Goal: Task Accomplishment & Management: Complete application form

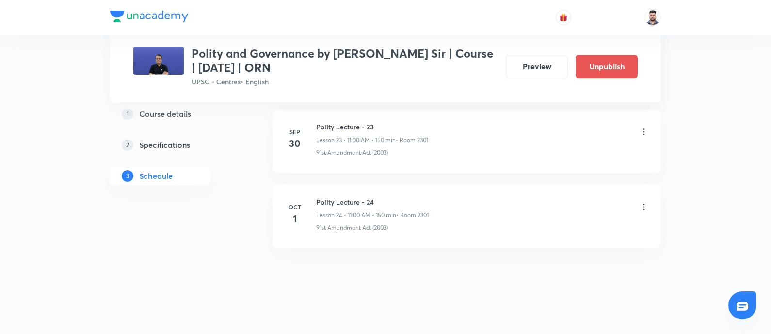
scroll to position [2252, 0]
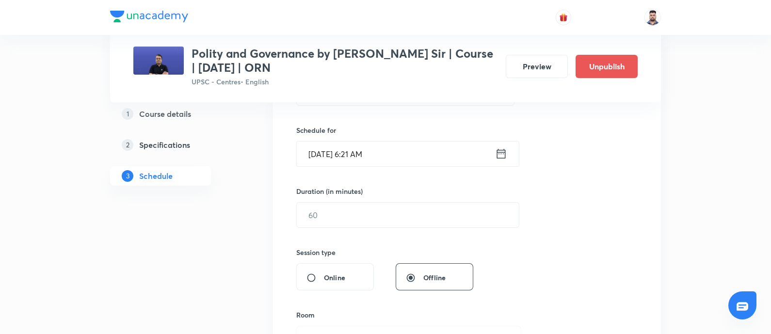
scroll to position [0, 0]
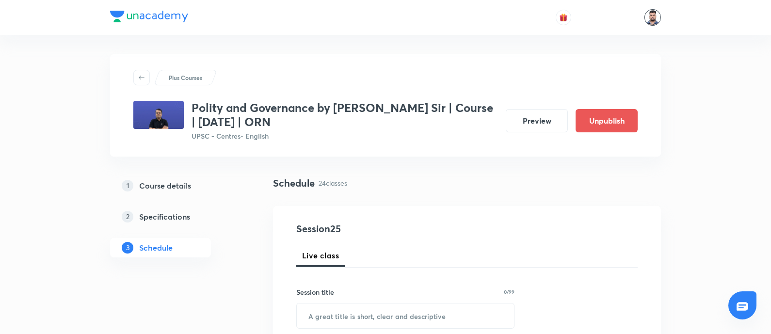
click at [649, 16] on img at bounding box center [652, 17] width 16 height 16
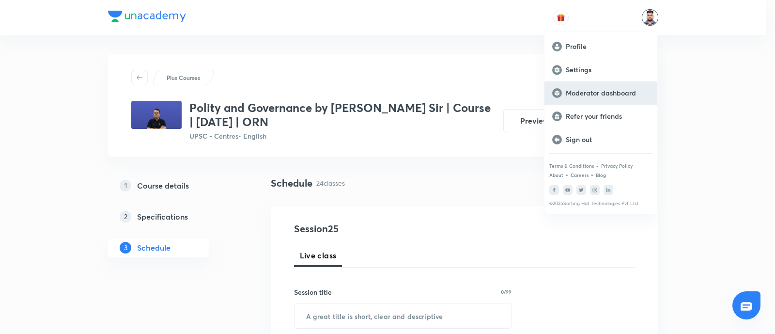
click at [617, 87] on div "Moderator dashboard" at bounding box center [601, 92] width 113 height 23
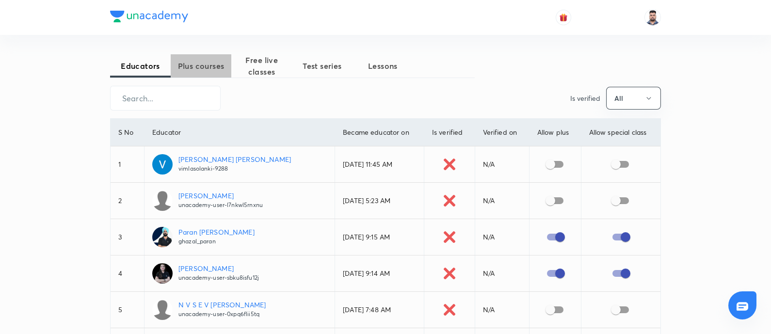
click at [202, 62] on span "Plus courses" at bounding box center [201, 66] width 61 height 12
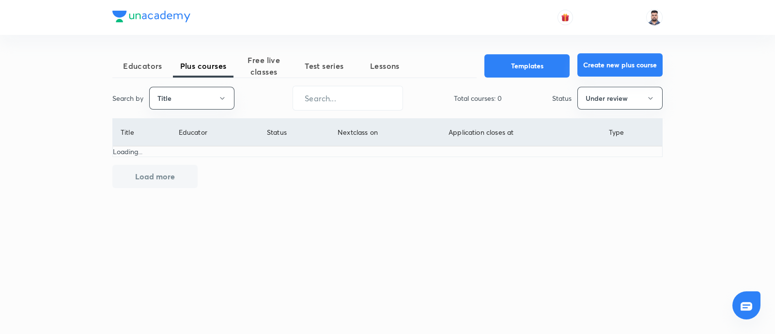
click at [625, 69] on button "Create new plus course" at bounding box center [620, 64] width 85 height 23
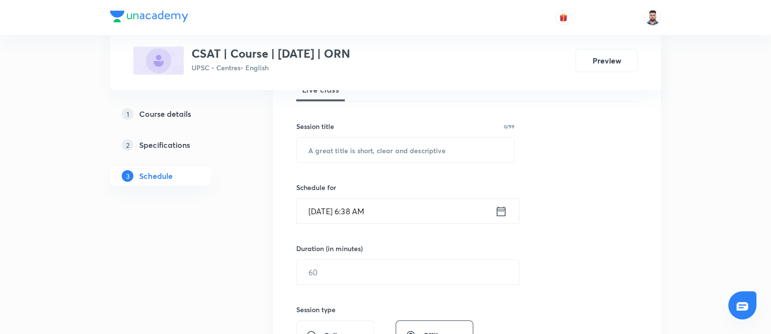
scroll to position [155, 0]
click at [397, 159] on input "text" at bounding box center [405, 149] width 217 height 25
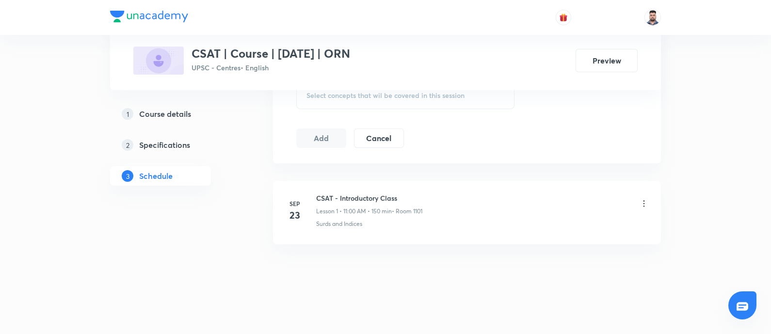
scroll to position [516, 0]
drag, startPoint x: 403, startPoint y: 196, endPoint x: 315, endPoint y: 197, distance: 88.2
click at [315, 197] on div "[DATE] CSAT - Introductory Class Lesson 1 • 11:00 AM • 150 min • Room 1101 Surd…" at bounding box center [466, 210] width 363 height 35
copy h6 "CSAT - Introductory Class"
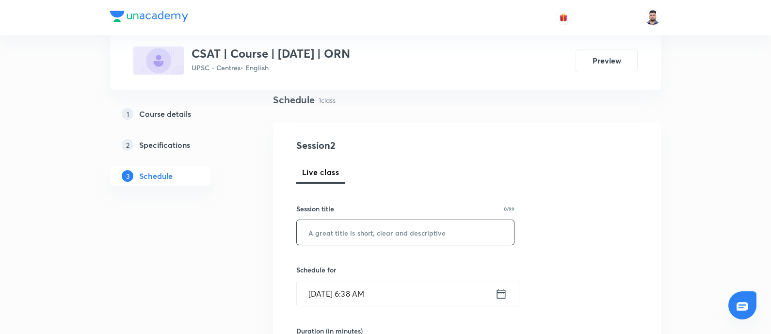
scroll to position [86, 0]
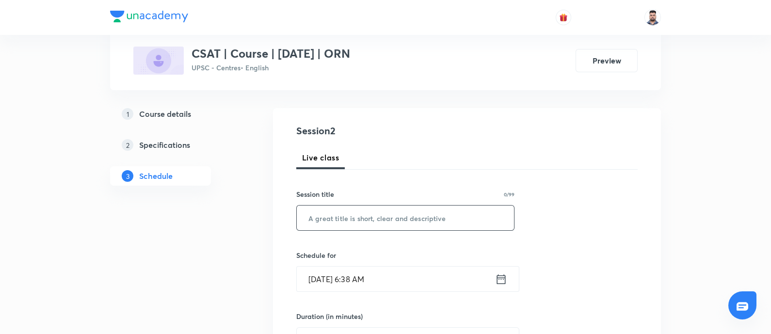
click at [364, 213] on input "text" at bounding box center [405, 217] width 217 height 25
paste input "CSAT - Introductory Class"
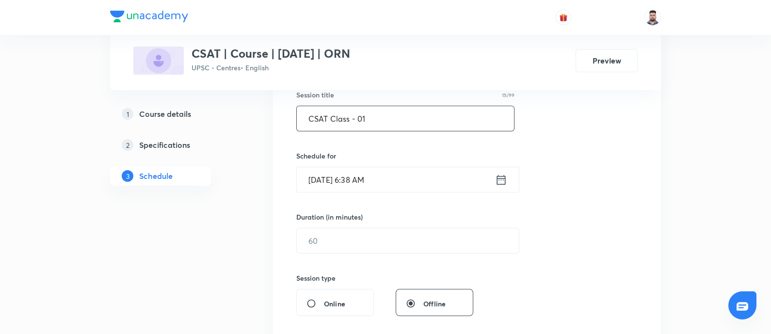
scroll to position [189, 0]
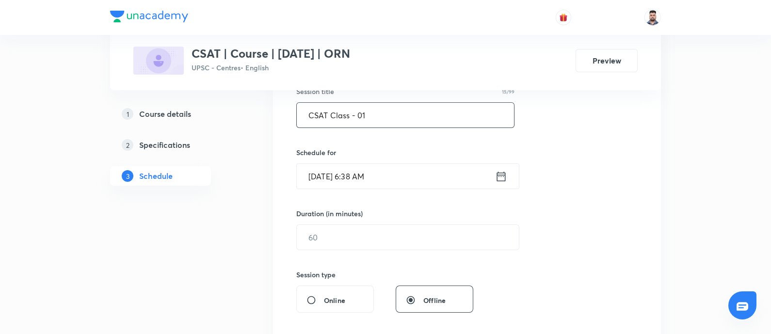
type input "CSAT Class - 01"
click at [503, 175] on icon at bounding box center [501, 176] width 9 height 10
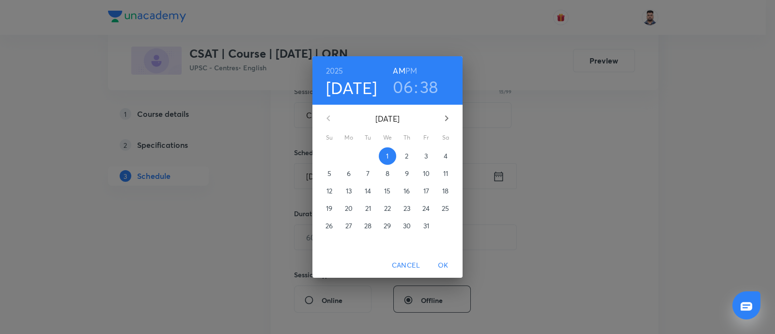
click at [400, 93] on h3 "06" at bounding box center [403, 87] width 20 height 20
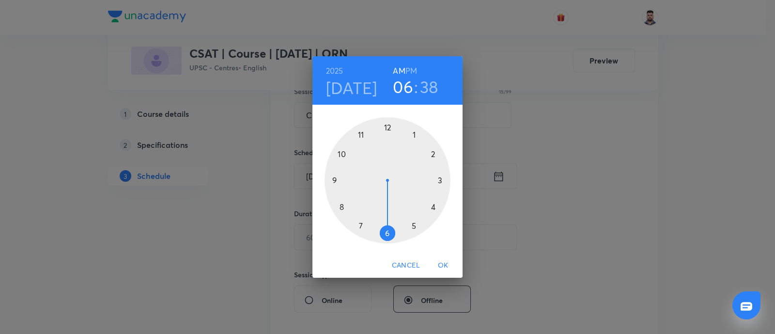
click at [363, 133] on div at bounding box center [388, 180] width 126 height 126
click at [385, 125] on div at bounding box center [388, 180] width 126 height 126
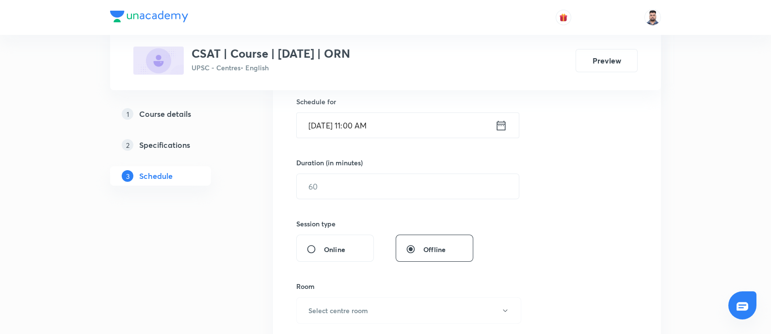
scroll to position [244, 0]
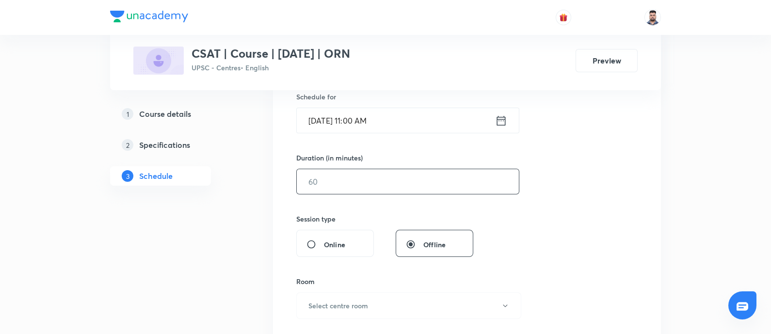
click at [356, 174] on input "text" at bounding box center [408, 181] width 222 height 25
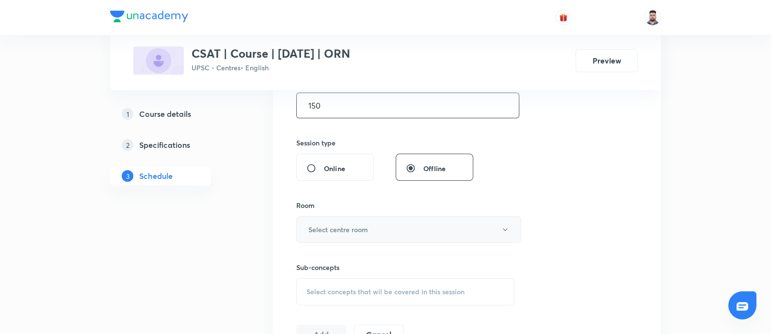
scroll to position [321, 0]
type input "150"
click at [357, 231] on h6 "Select centre room" at bounding box center [338, 229] width 60 height 10
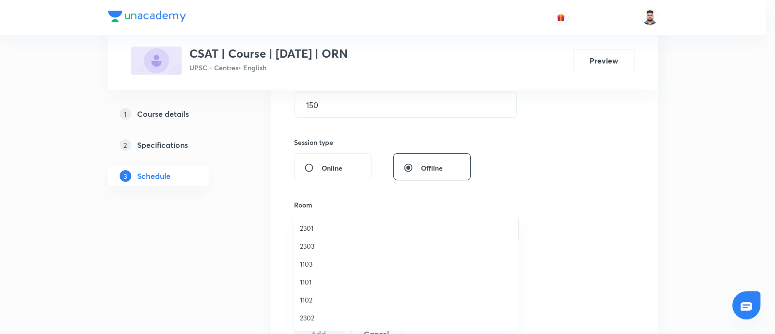
click at [319, 284] on span "1101" at bounding box center [406, 282] width 212 height 10
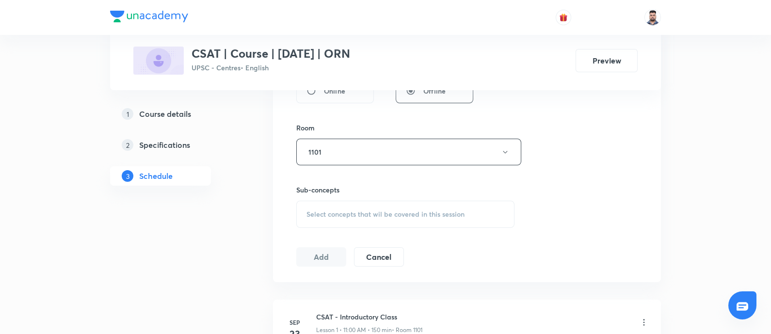
scroll to position [407, 0]
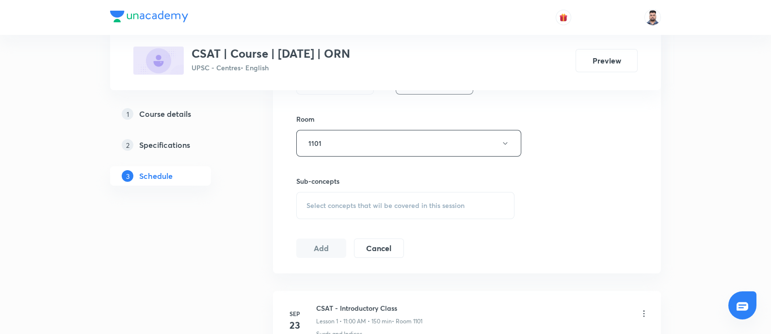
click at [333, 204] on span "Select concepts that wil be covered in this session" at bounding box center [385, 206] width 158 height 8
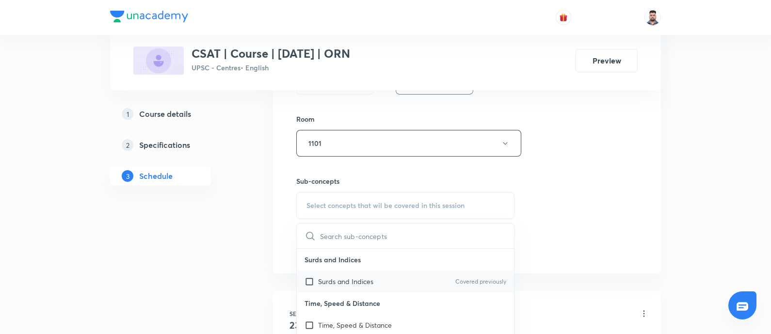
click at [348, 278] on p "Surds and Indices" at bounding box center [345, 281] width 55 height 10
checkbox input "true"
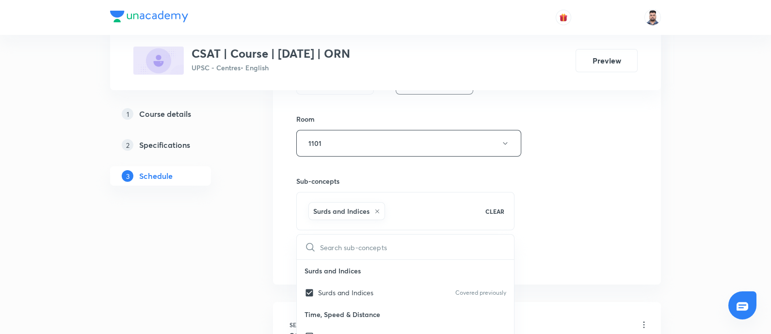
click at [267, 235] on div "Plus Courses CSAT | Course | September 2025 | ORN UPSC - Centres • English Prev…" at bounding box center [385, 43] width 551 height 791
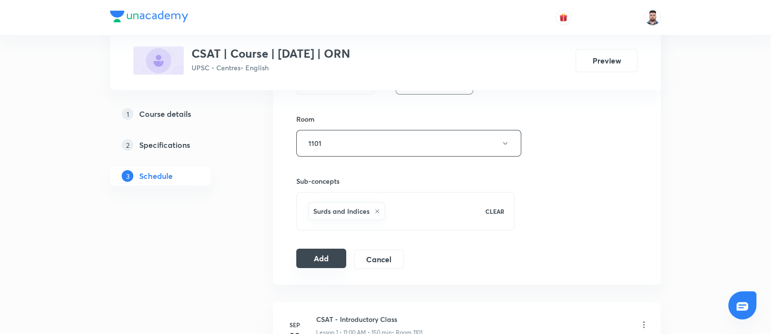
click at [300, 251] on button "Add" at bounding box center [321, 258] width 50 height 19
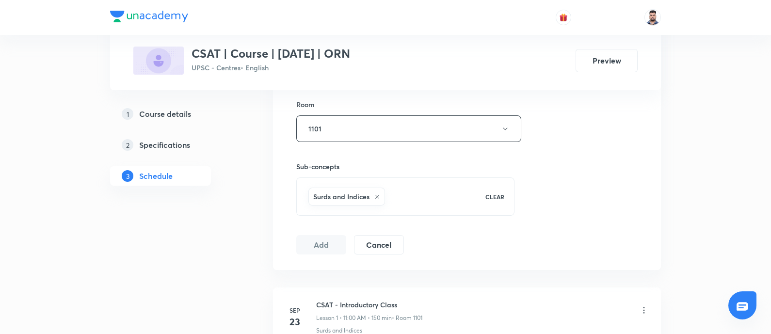
scroll to position [436, 0]
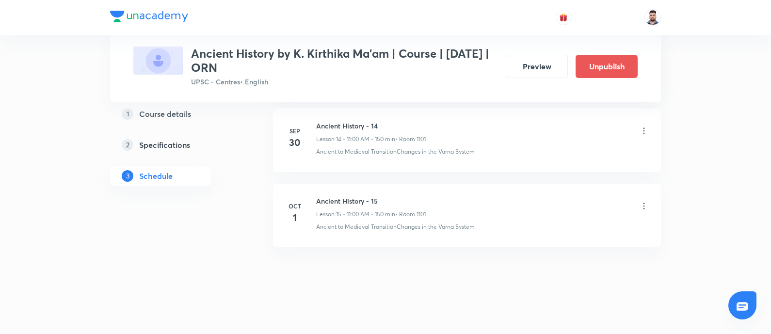
scroll to position [1578, 0]
click at [640, 201] on icon at bounding box center [644, 206] width 10 height 10
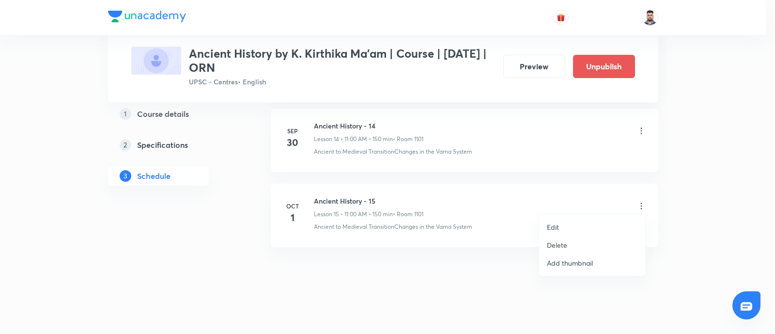
click at [574, 224] on li "Edit" at bounding box center [592, 227] width 106 height 18
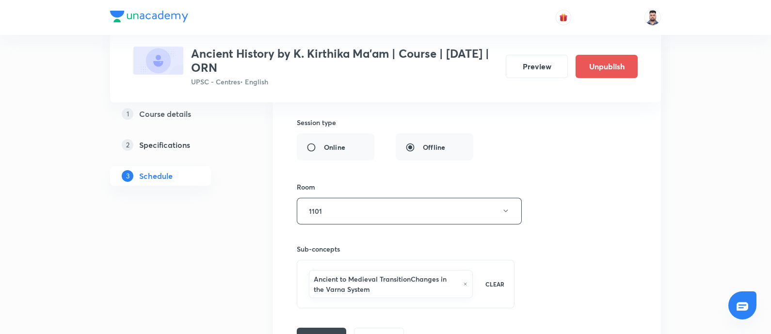
scroll to position [1388, 0]
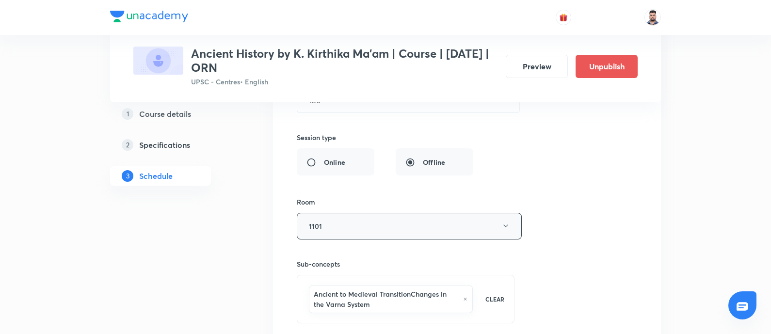
click at [366, 218] on button "1101" at bounding box center [409, 226] width 225 height 27
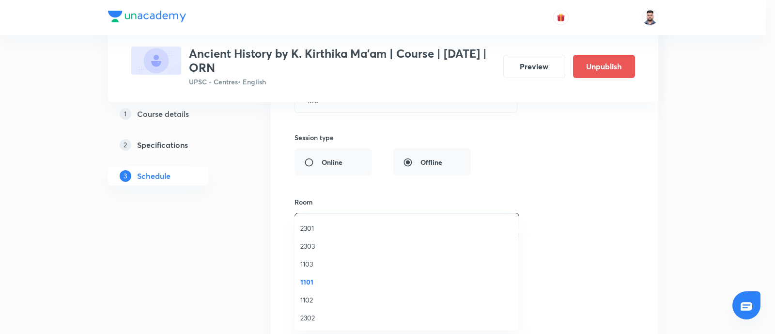
click at [313, 289] on li "1101" at bounding box center [407, 282] width 224 height 18
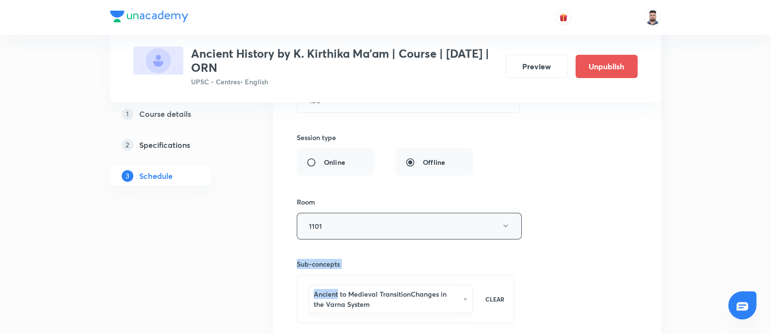
drag, startPoint x: 313, startPoint y: 289, endPoint x: 332, endPoint y: 218, distance: 73.8
click at [332, 218] on div "Session title 20/99 Ancient History - 15 ​ Schedule for Oct 1, 2025, 11:00 AM ​…" at bounding box center [467, 146] width 340 height 432
click at [337, 233] on button "1101" at bounding box center [409, 226] width 225 height 27
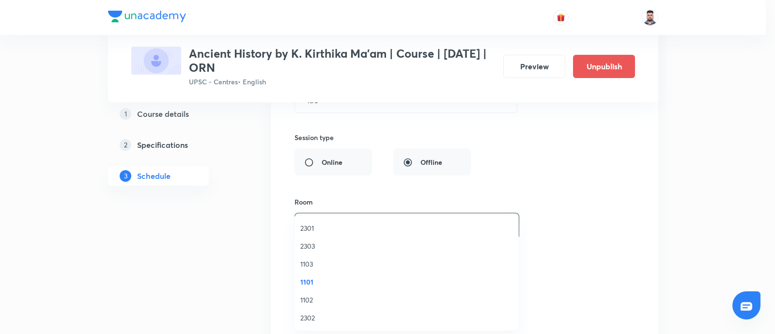
click at [317, 298] on span "1102" at bounding box center [406, 300] width 212 height 10
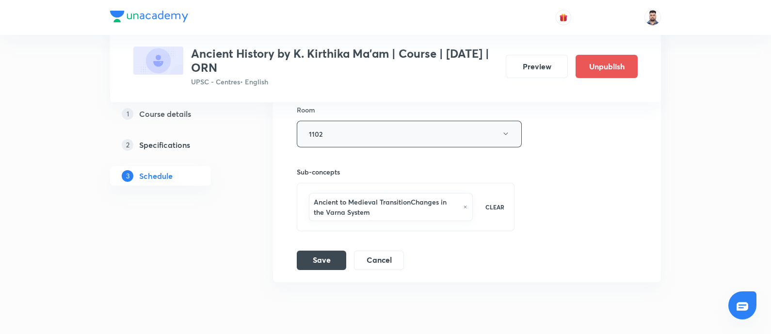
scroll to position [1485, 0]
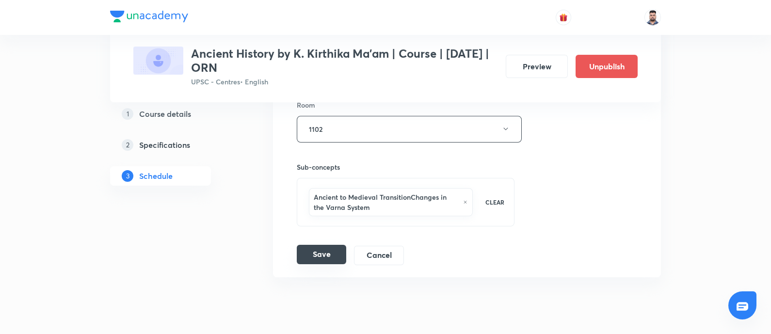
click at [317, 253] on button "Save" at bounding box center [321, 254] width 49 height 19
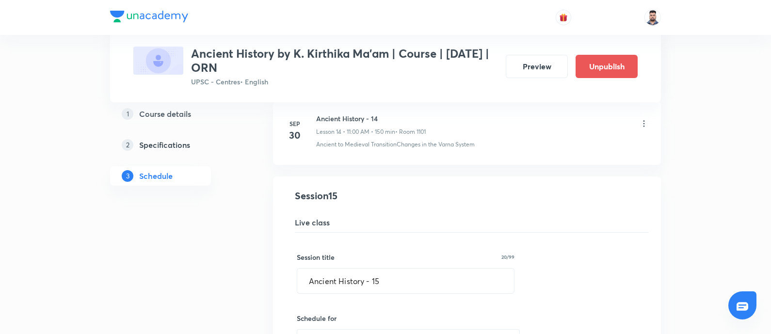
scroll to position [1515, 0]
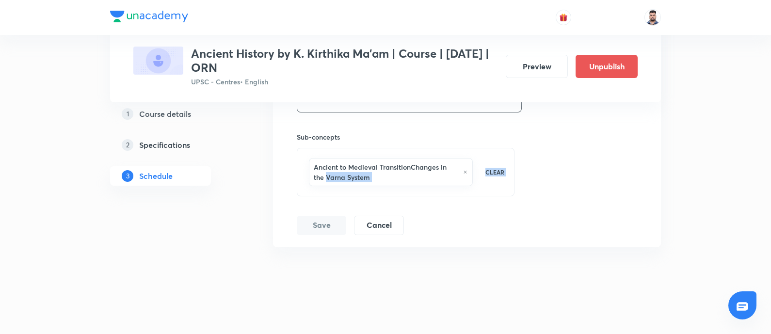
drag, startPoint x: 284, startPoint y: 190, endPoint x: 293, endPoint y: 243, distance: 54.1
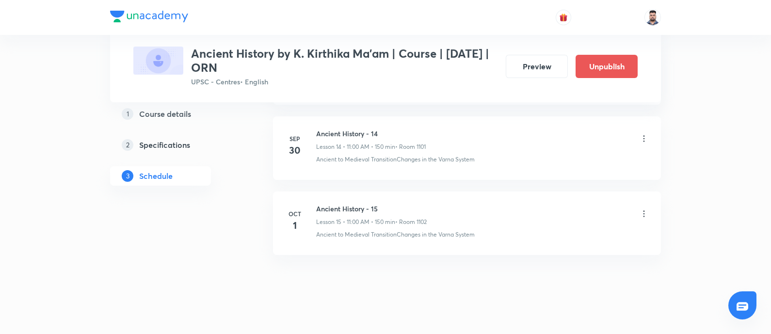
scroll to position [1570, 0]
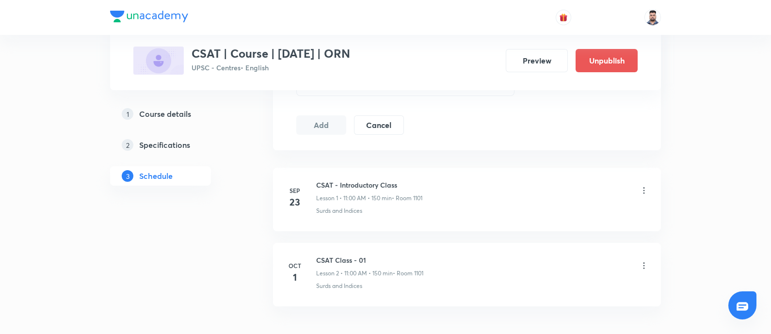
scroll to position [530, 0]
